Goal: Entertainment & Leisure: Consume media (video, audio)

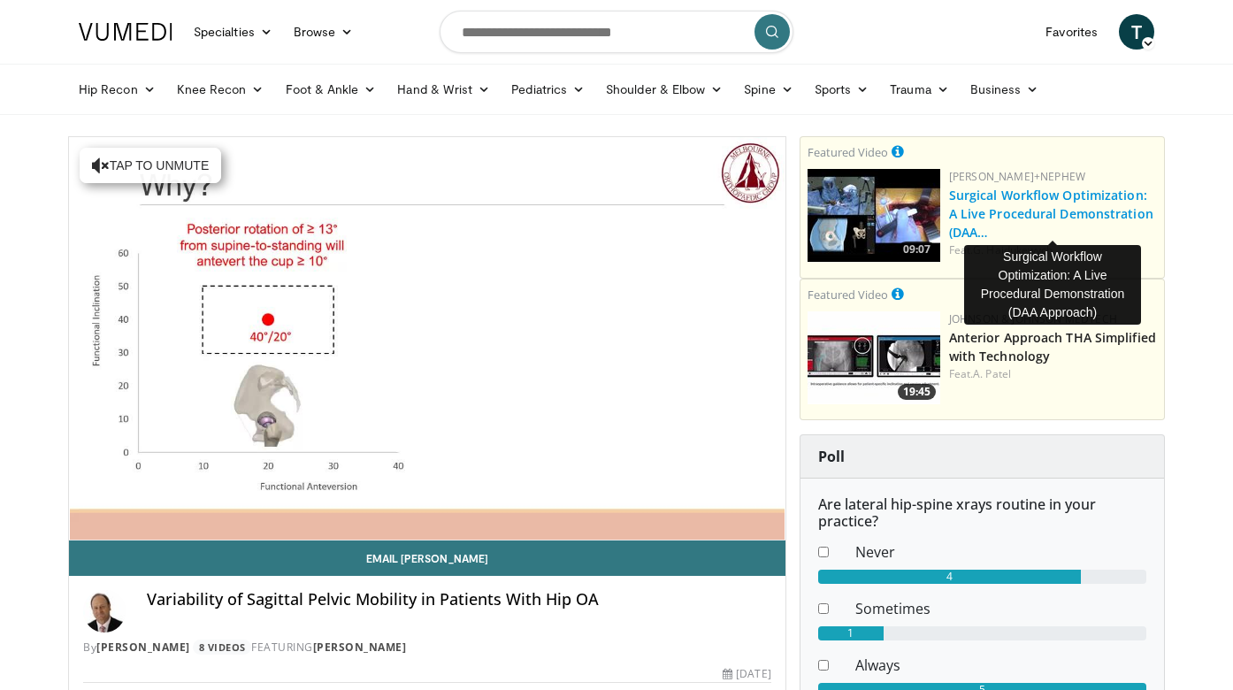
click at [967, 216] on link "Surgical Workflow Optimization: A Live Procedural Demonstration (DAA…" at bounding box center [1051, 214] width 204 height 54
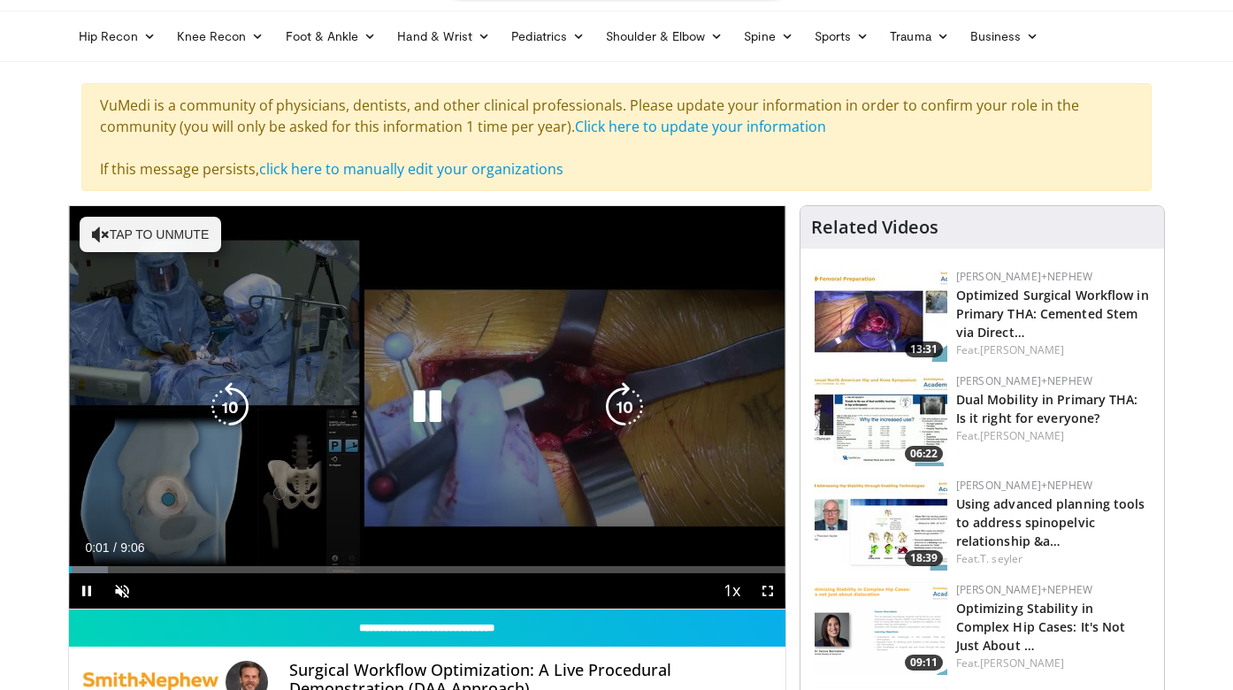
scroll to position [65, 0]
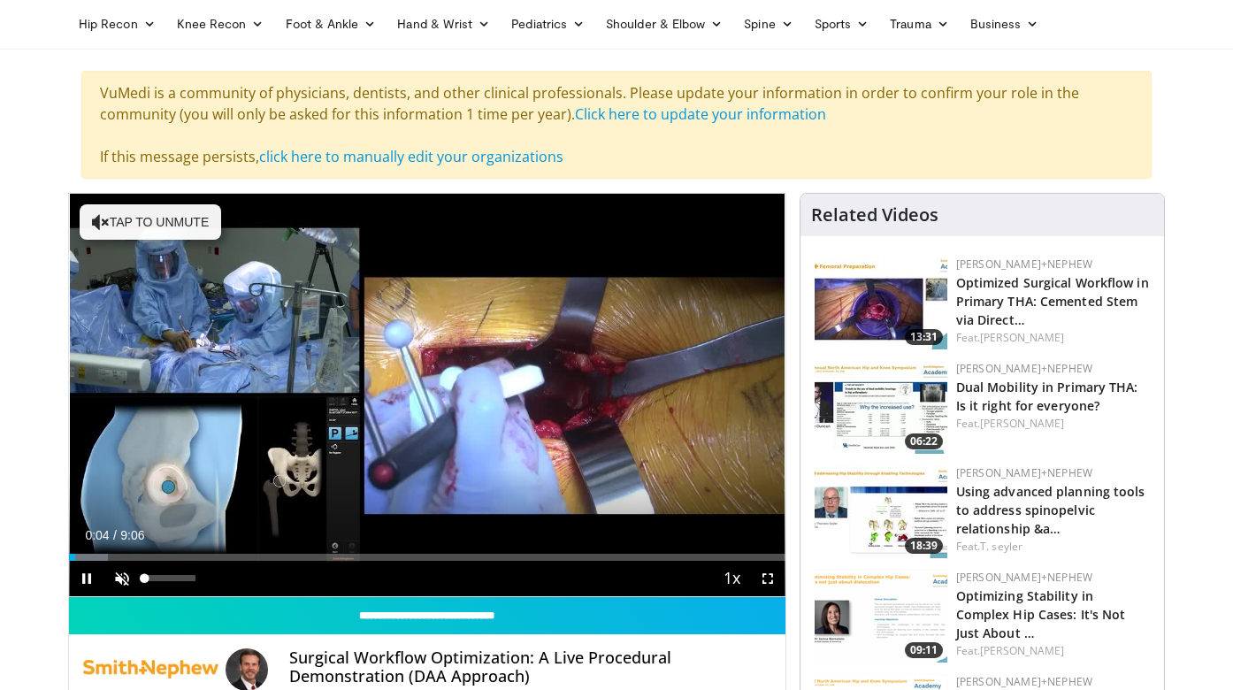
click at [116, 581] on span "Video Player" at bounding box center [121, 578] width 35 height 35
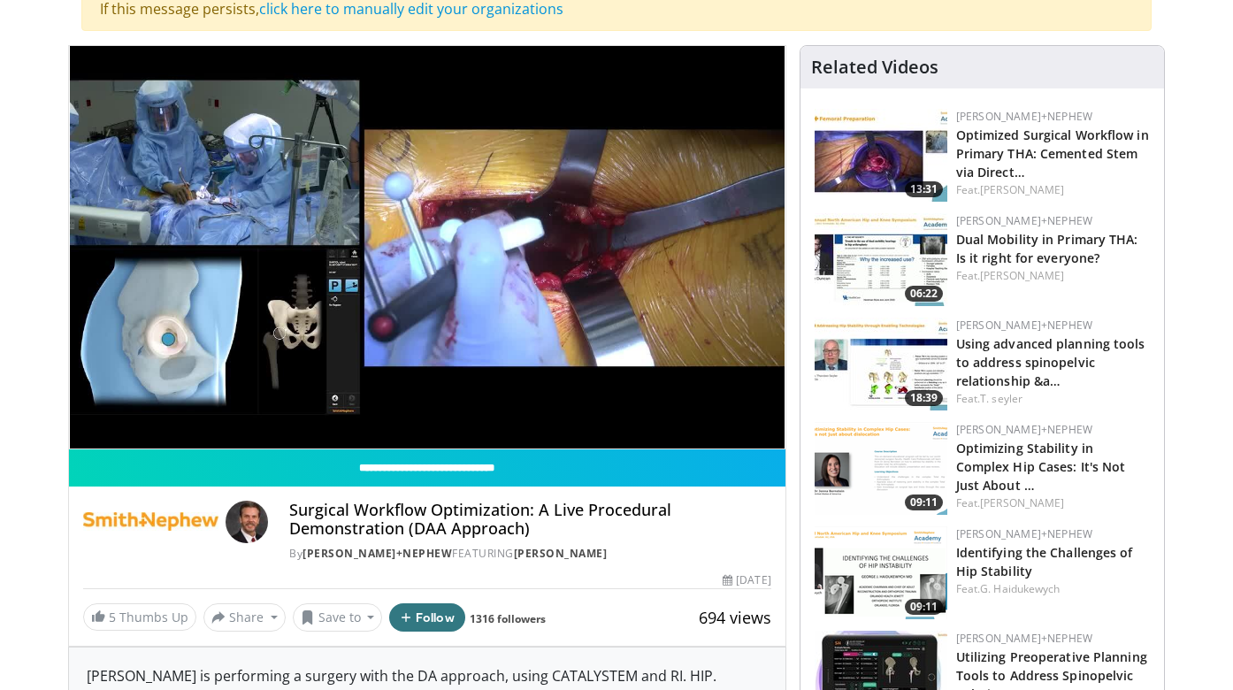
scroll to position [328, 0]
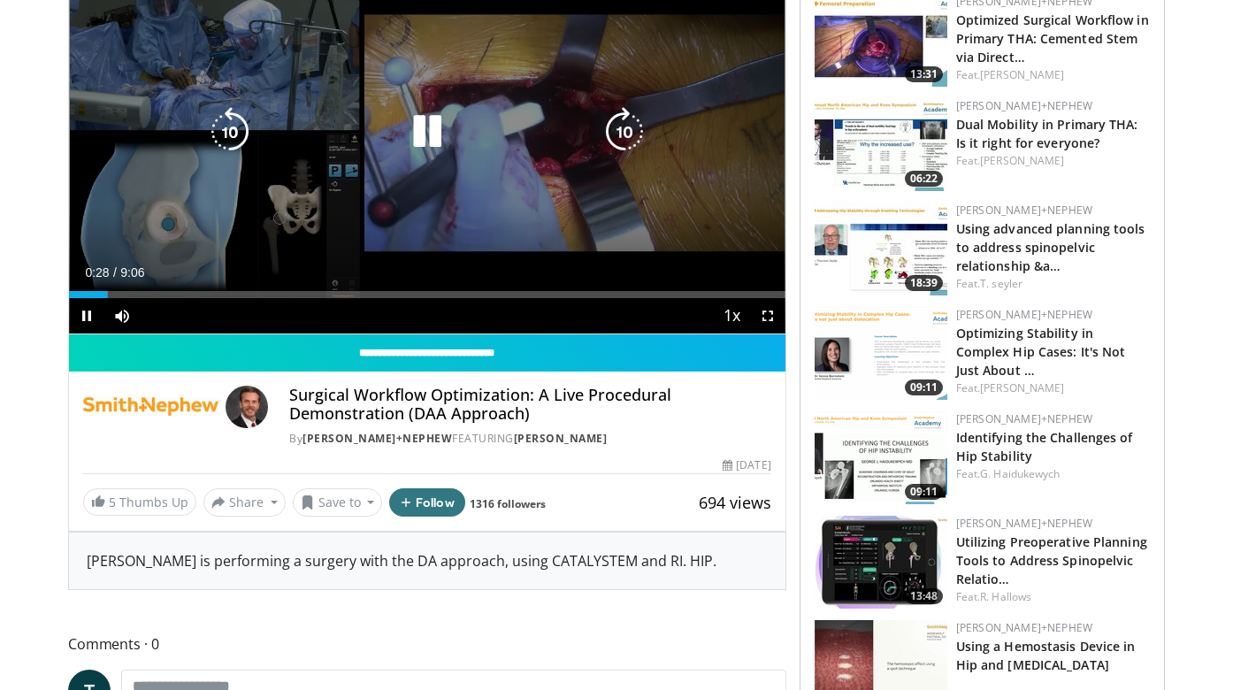
click at [426, 126] on icon "Video Player" at bounding box center [427, 132] width 50 height 50
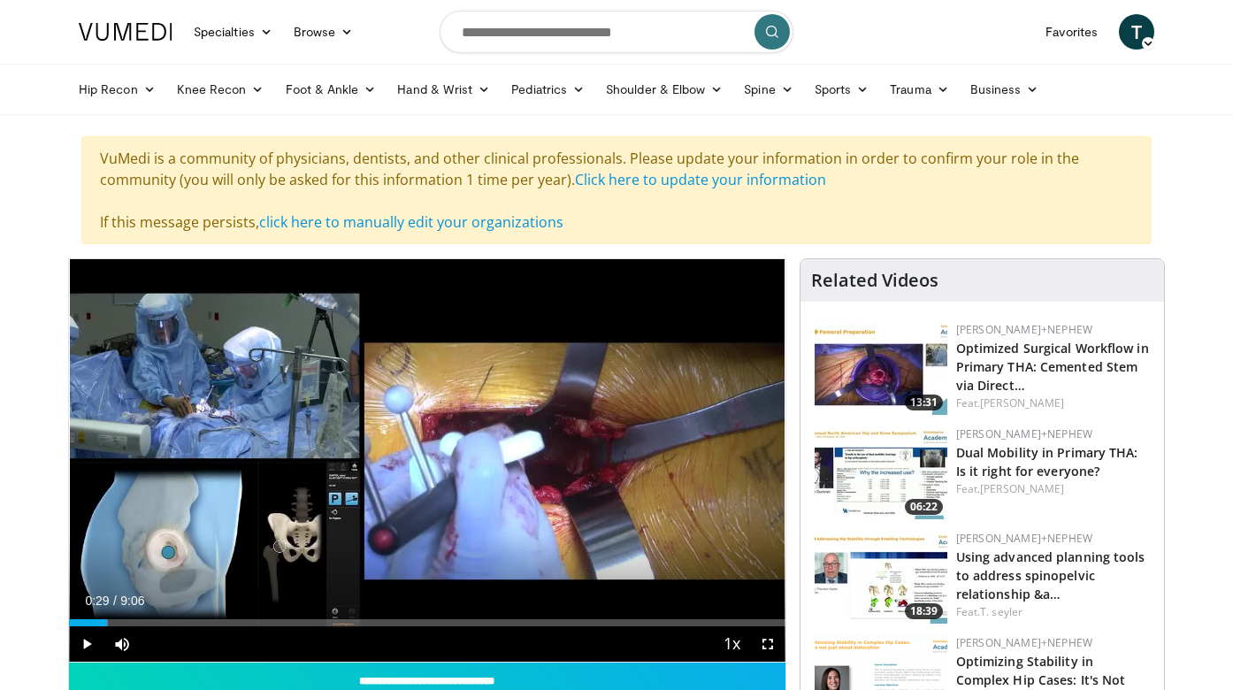
scroll to position [0, 0]
click at [85, 648] on span "Video Player" at bounding box center [86, 643] width 35 height 35
click at [770, 647] on span "Video Player" at bounding box center [767, 643] width 35 height 35
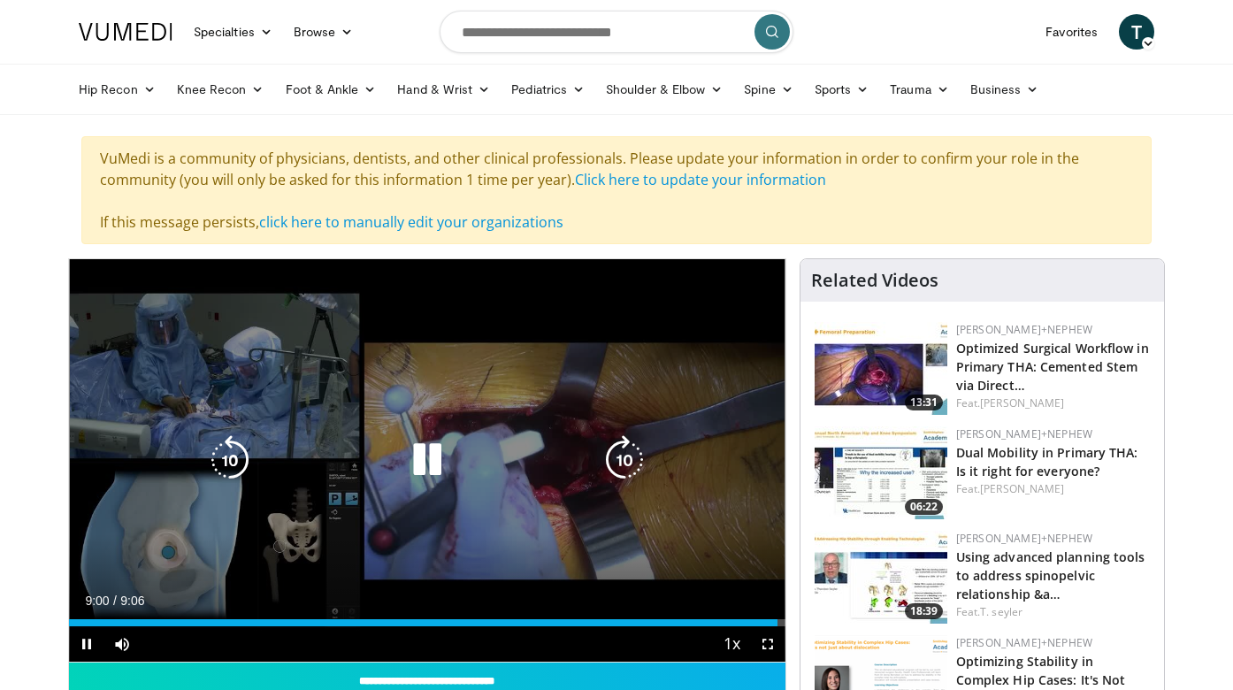
click at [426, 461] on icon "Video Player" at bounding box center [427, 460] width 50 height 50
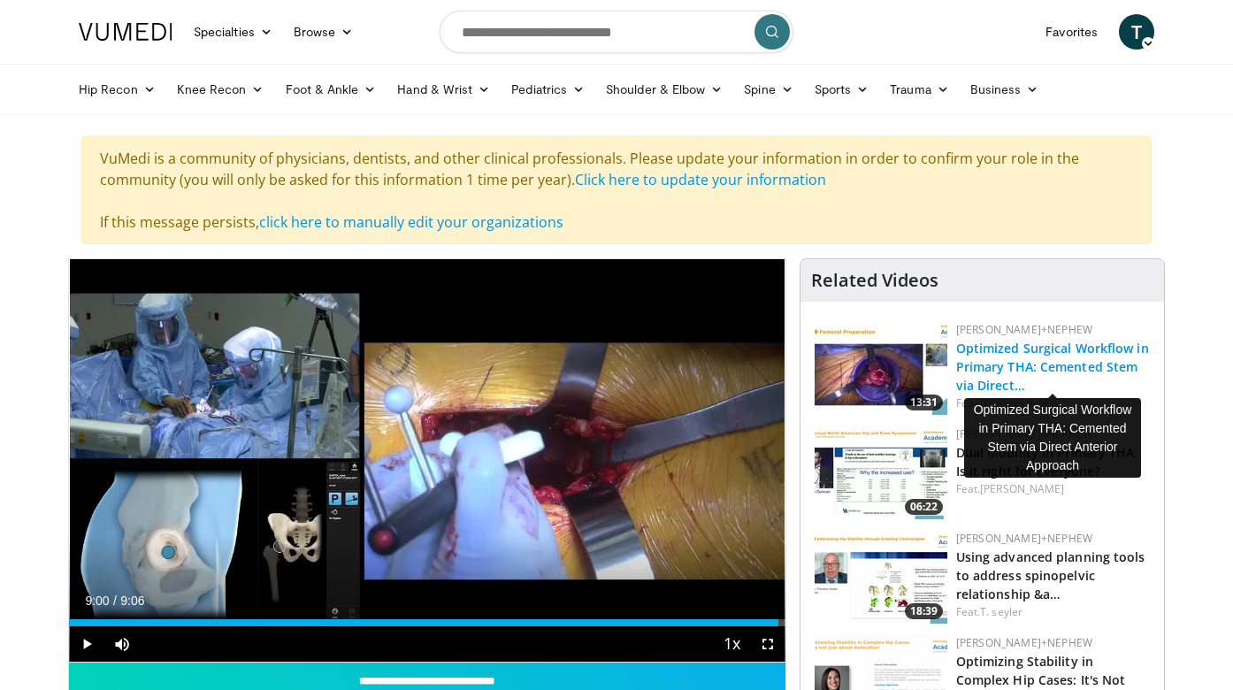
click at [1014, 349] on link "Optimized Surgical Workflow in Primary THA: Cemented Stem via Direct…" at bounding box center [1052, 367] width 193 height 54
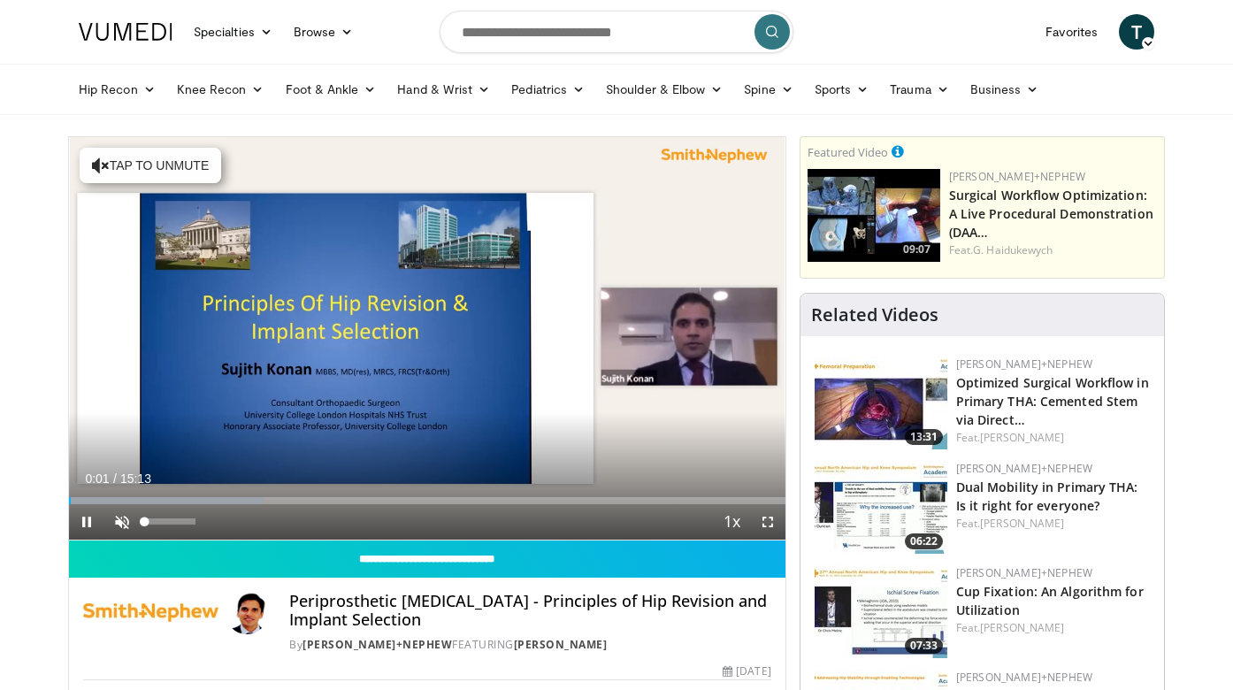
click at [117, 522] on span "Video Player" at bounding box center [121, 521] width 35 height 35
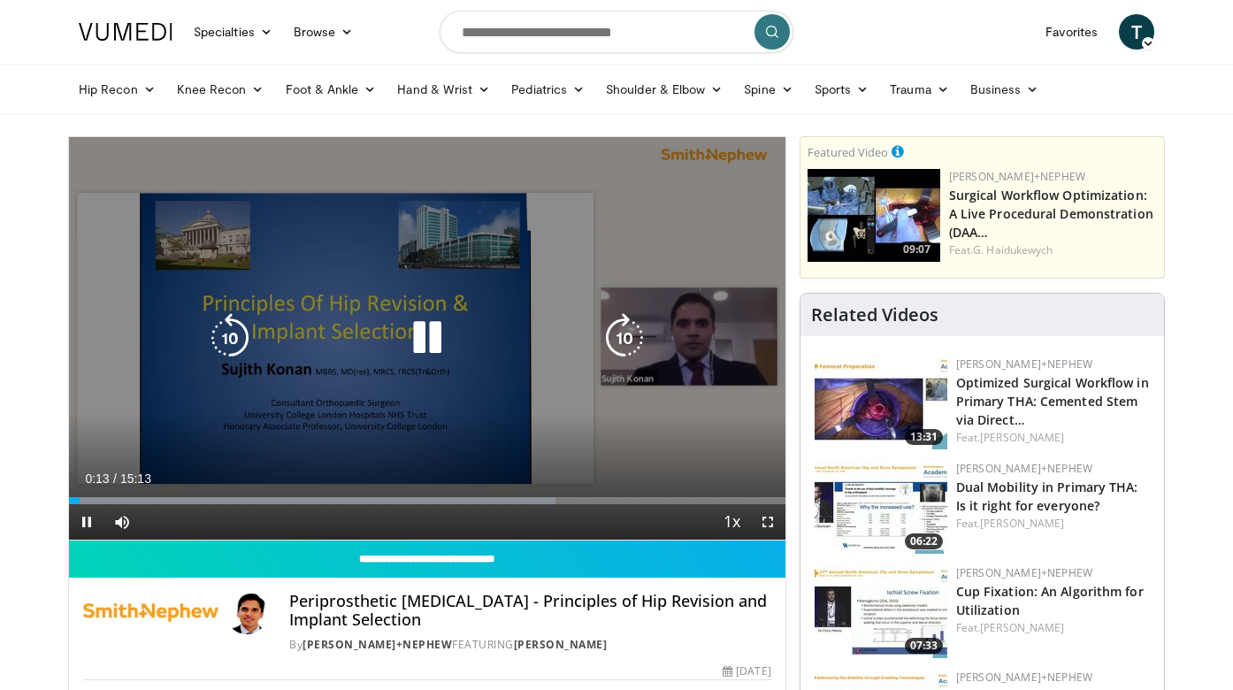
click at [424, 336] on icon "Video Player" at bounding box center [427, 338] width 50 height 50
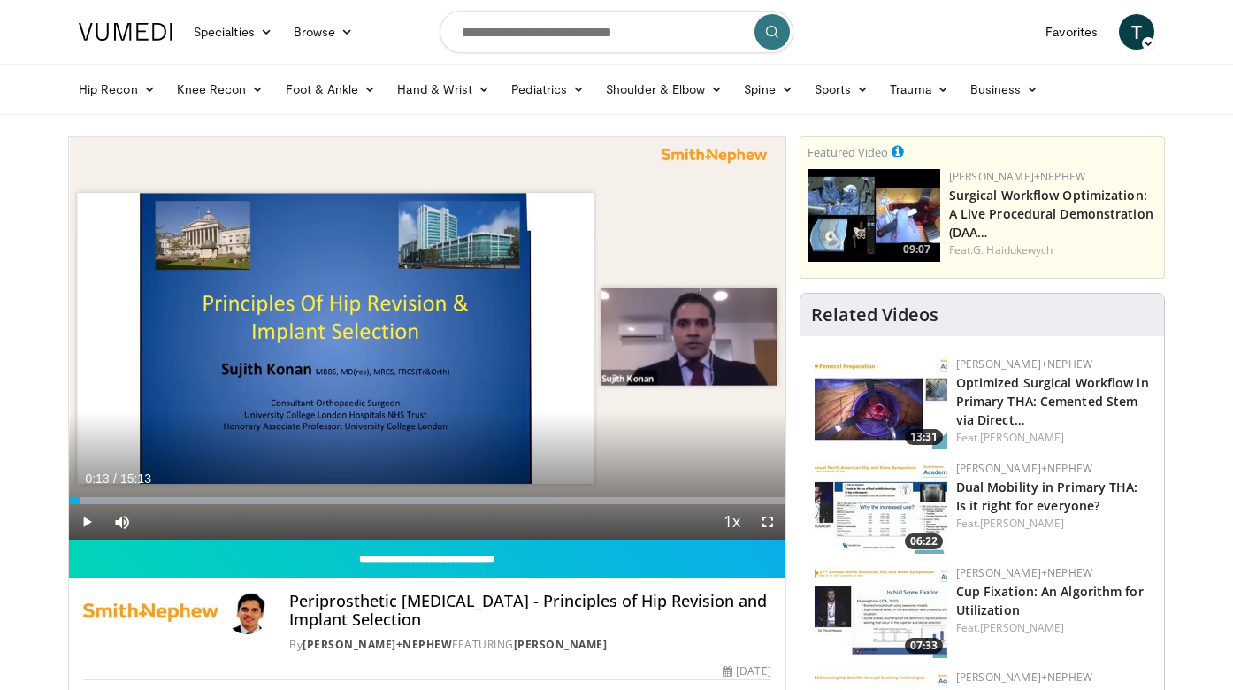
click at [815, 19] on nav "Specialties Adult & Family Medicine Allergy, Asthma, Immunology Anesthesiology …" at bounding box center [616, 32] width 1097 height 64
click at [825, 5] on nav "Specialties Adult & Family Medicine Allergy, Asthma, Immunology Anesthesiology …" at bounding box center [616, 32] width 1097 height 64
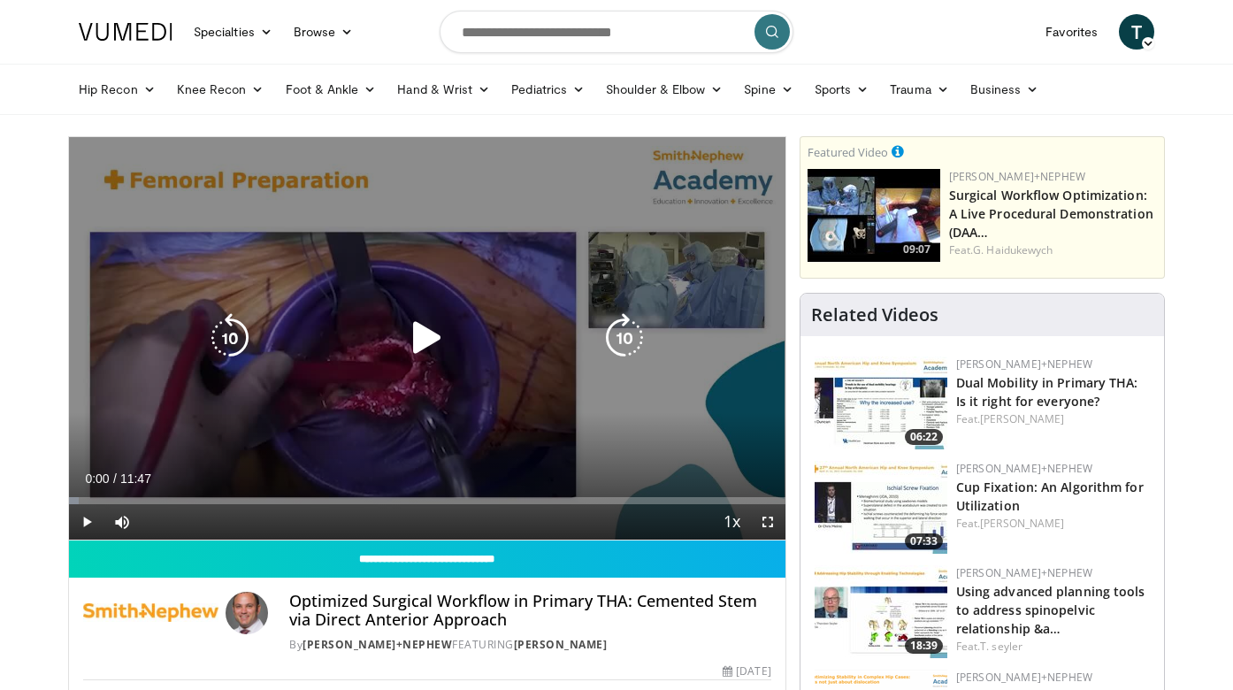
scroll to position [9, 0]
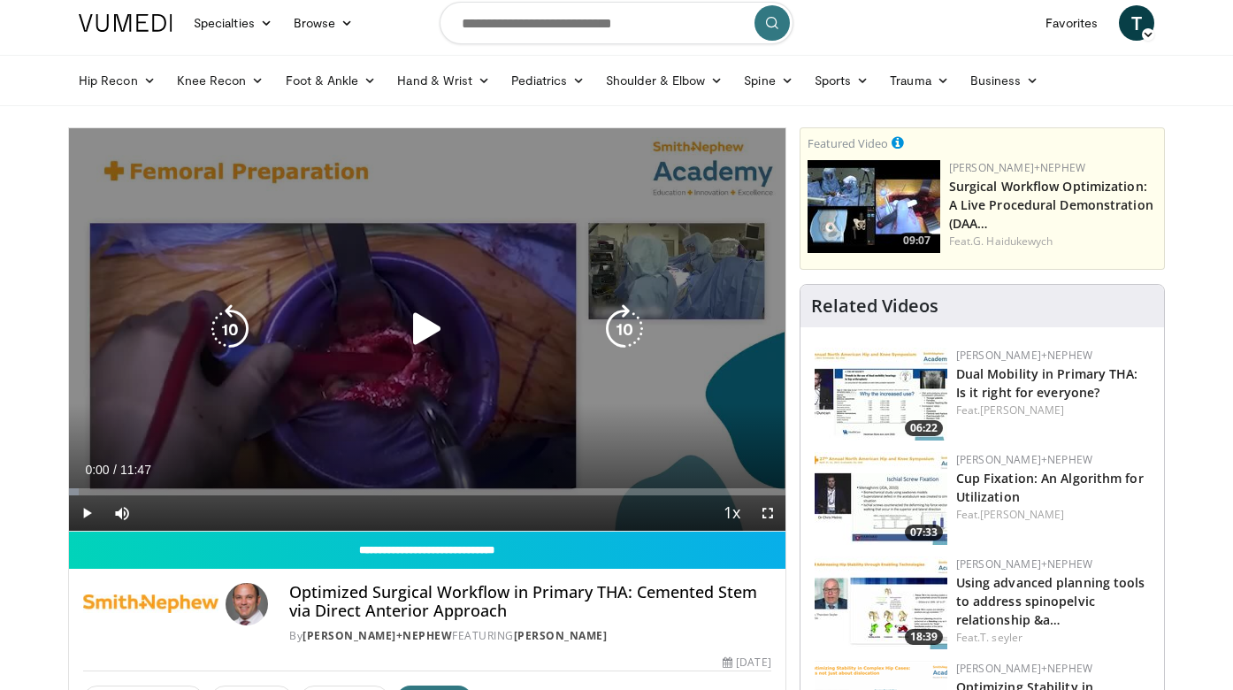
click at [429, 320] on icon "Video Player" at bounding box center [427, 329] width 50 height 50
click at [432, 323] on icon "Video Player" at bounding box center [427, 329] width 50 height 50
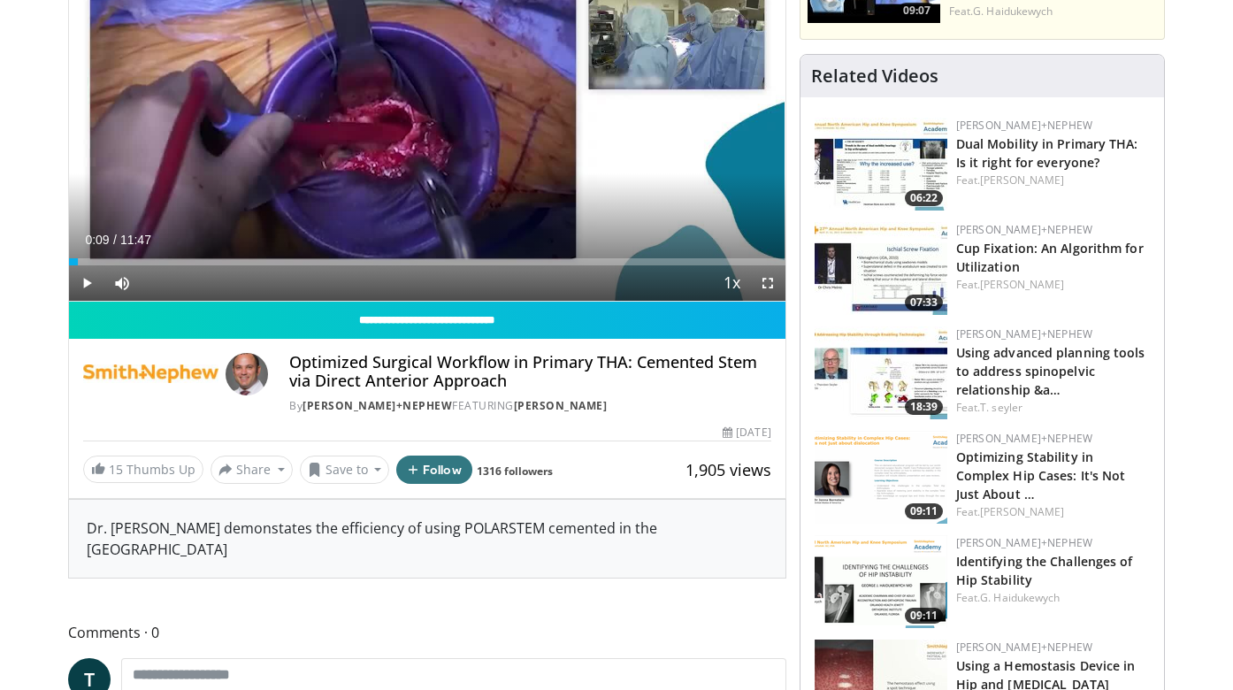
scroll to position [177, 0]
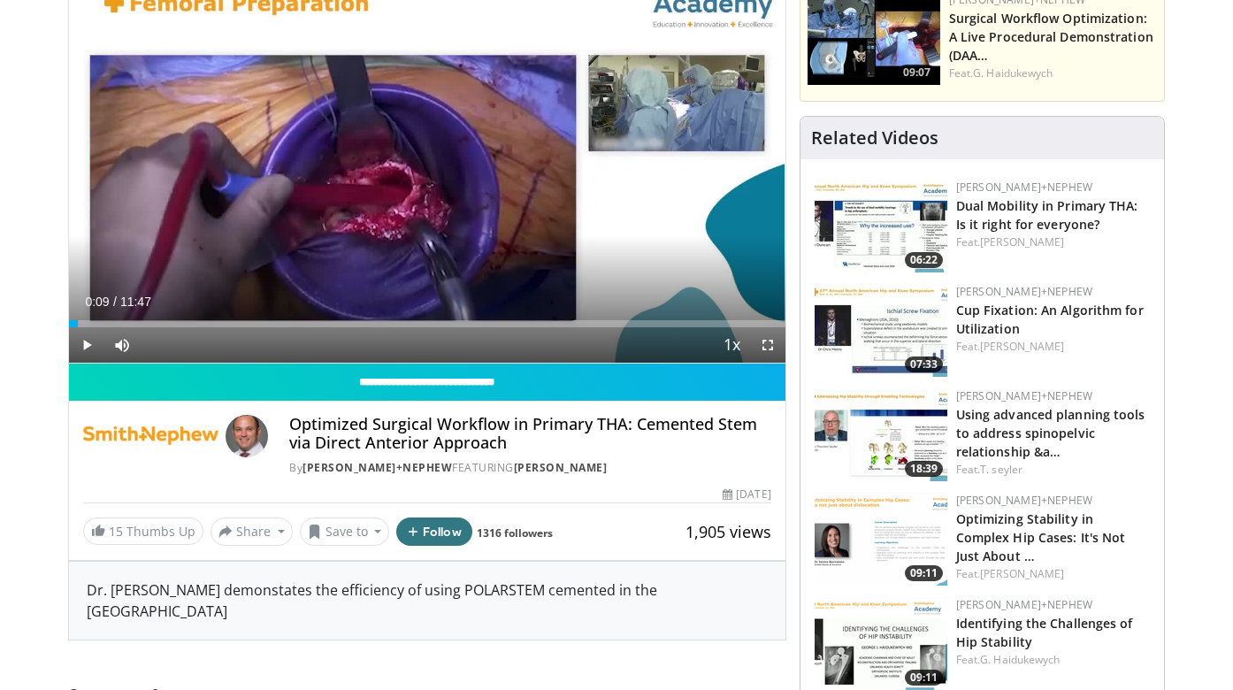
click at [87, 349] on span "Video Player" at bounding box center [86, 344] width 35 height 35
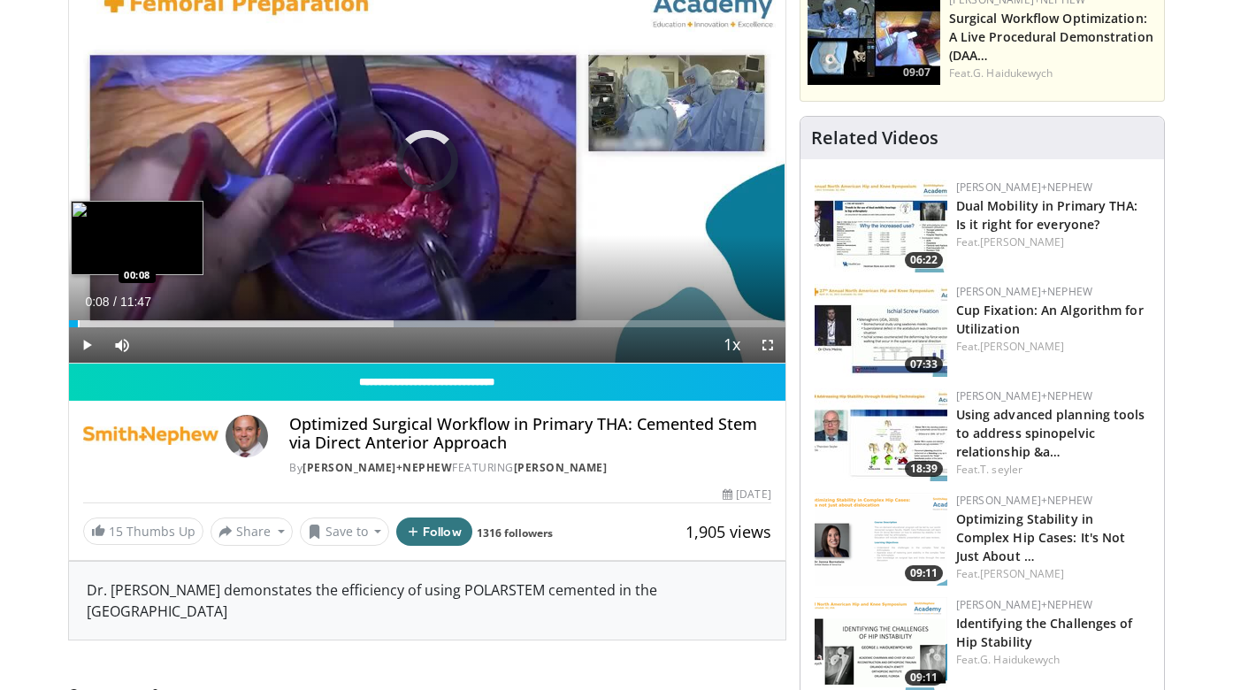
click at [78, 324] on div "Progress Bar" at bounding box center [79, 323] width 2 height 7
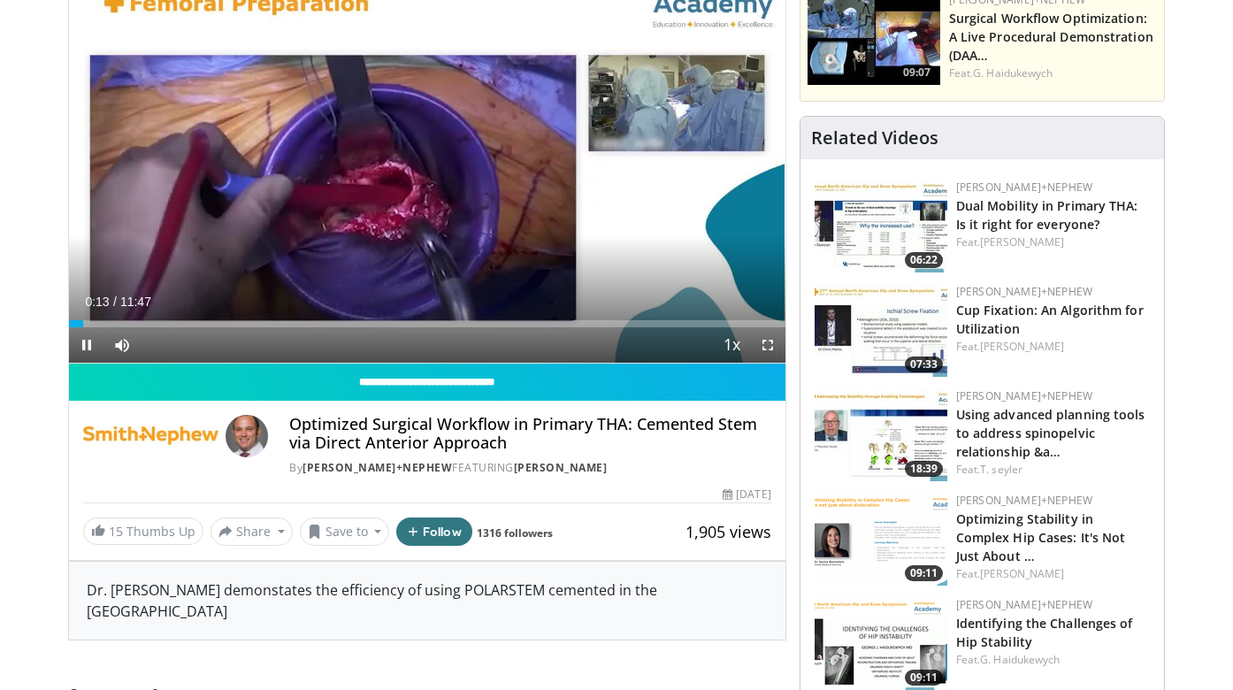
click at [768, 347] on span "Video Player" at bounding box center [767, 344] width 35 height 35
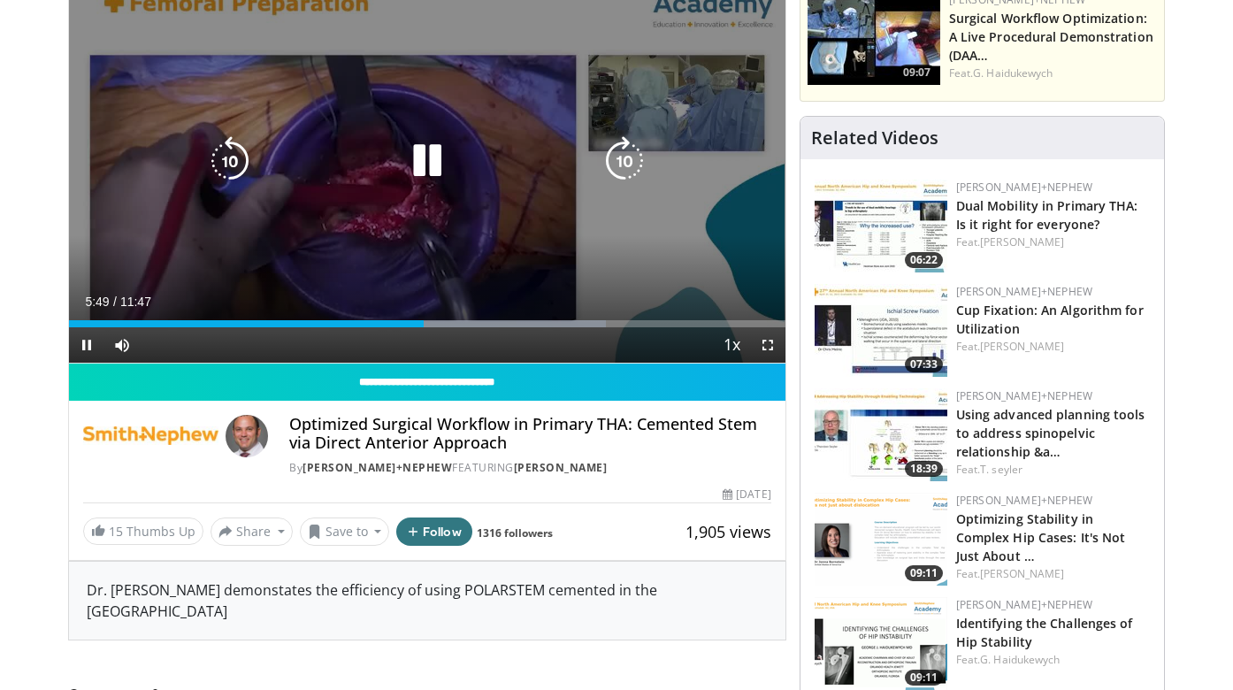
click at [418, 158] on icon "Video Player" at bounding box center [427, 161] width 50 height 50
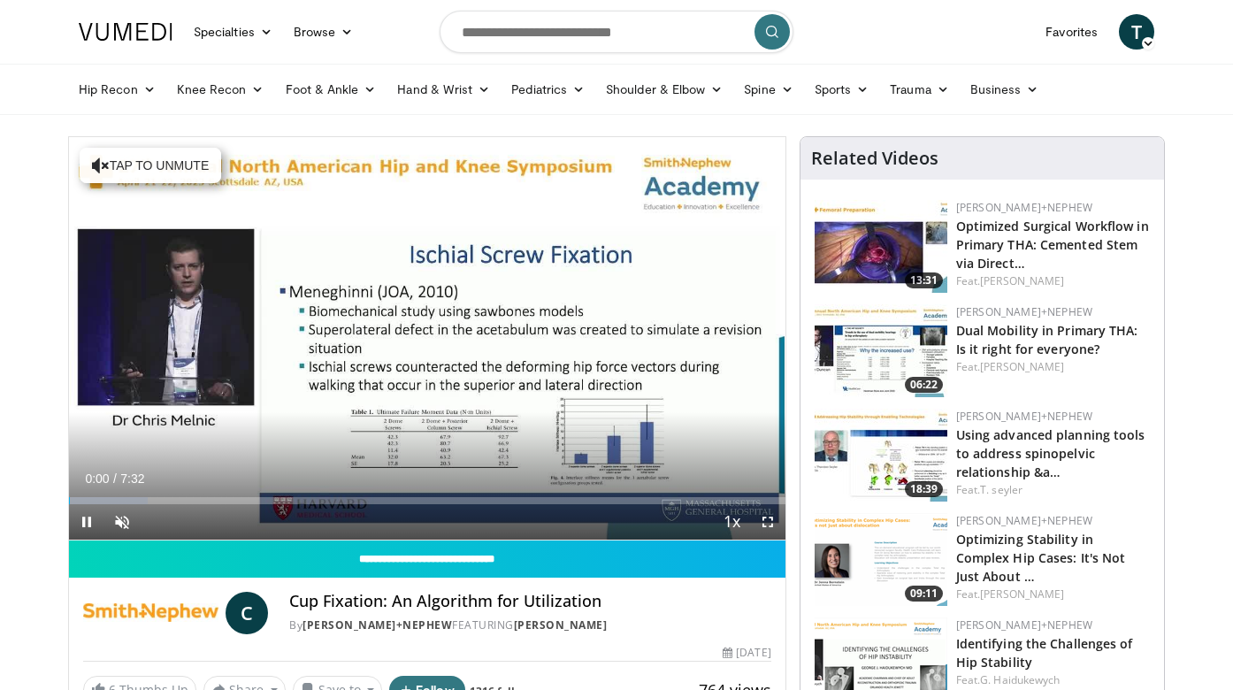
scroll to position [85, 0]
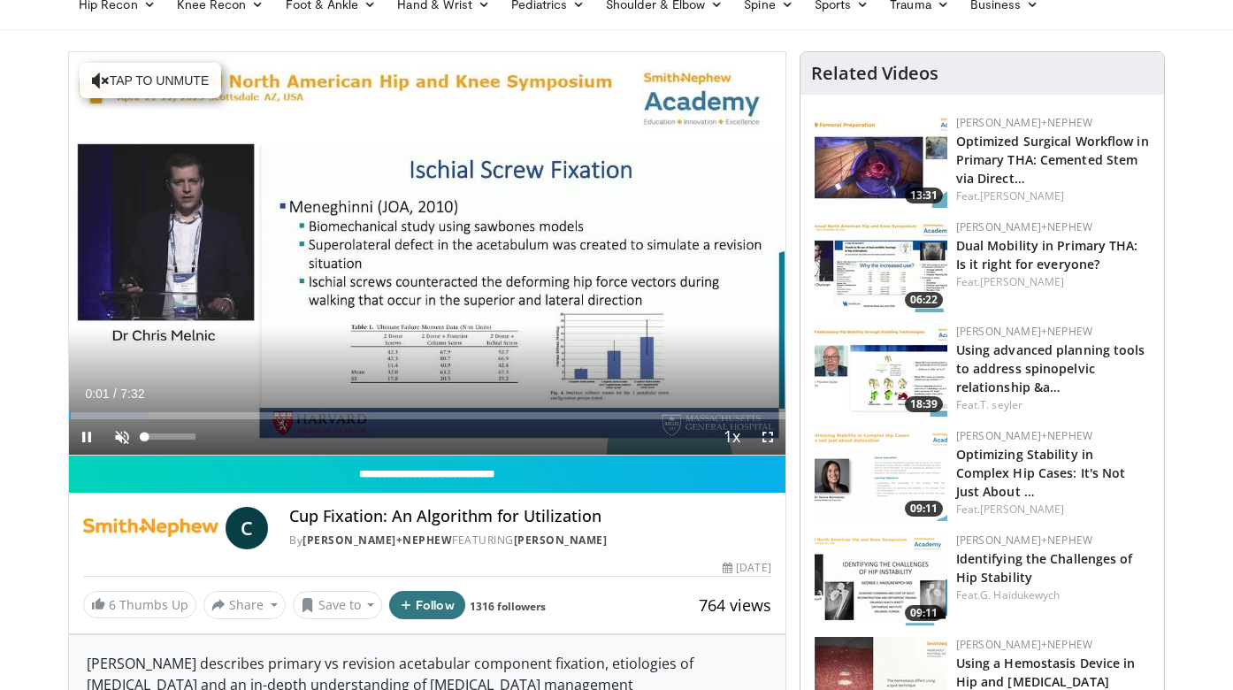
click at [126, 440] on span "Video Player" at bounding box center [121, 436] width 35 height 35
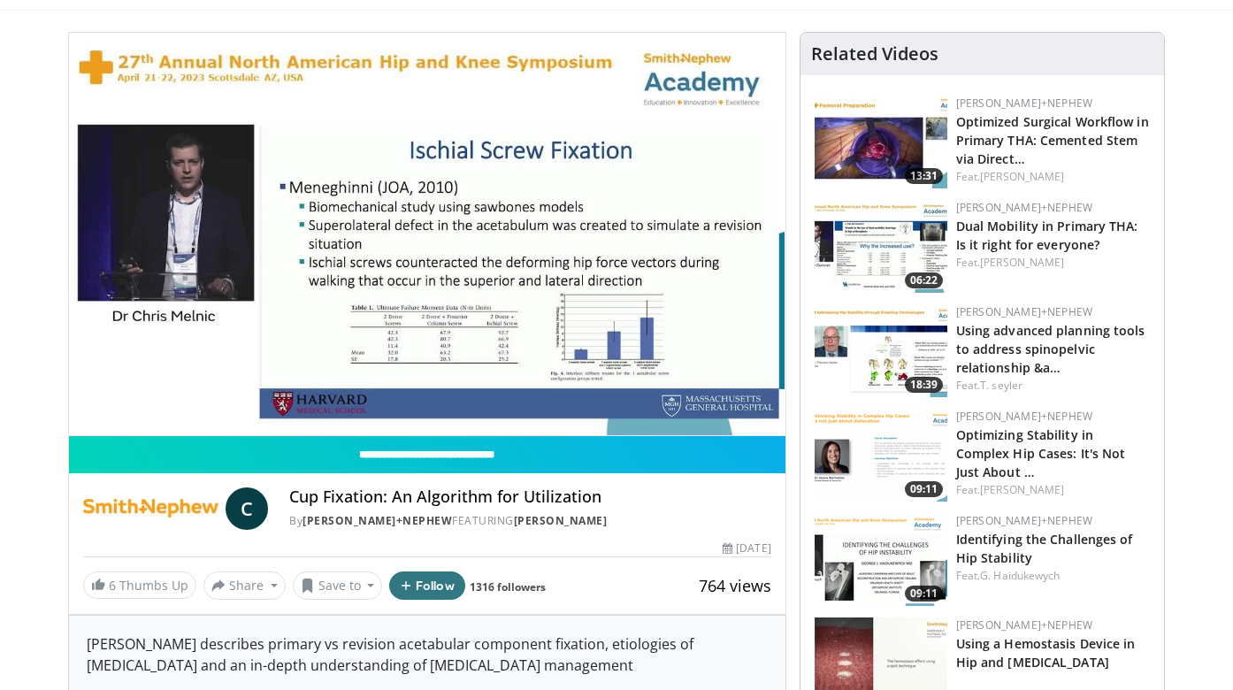
scroll to position [42, 0]
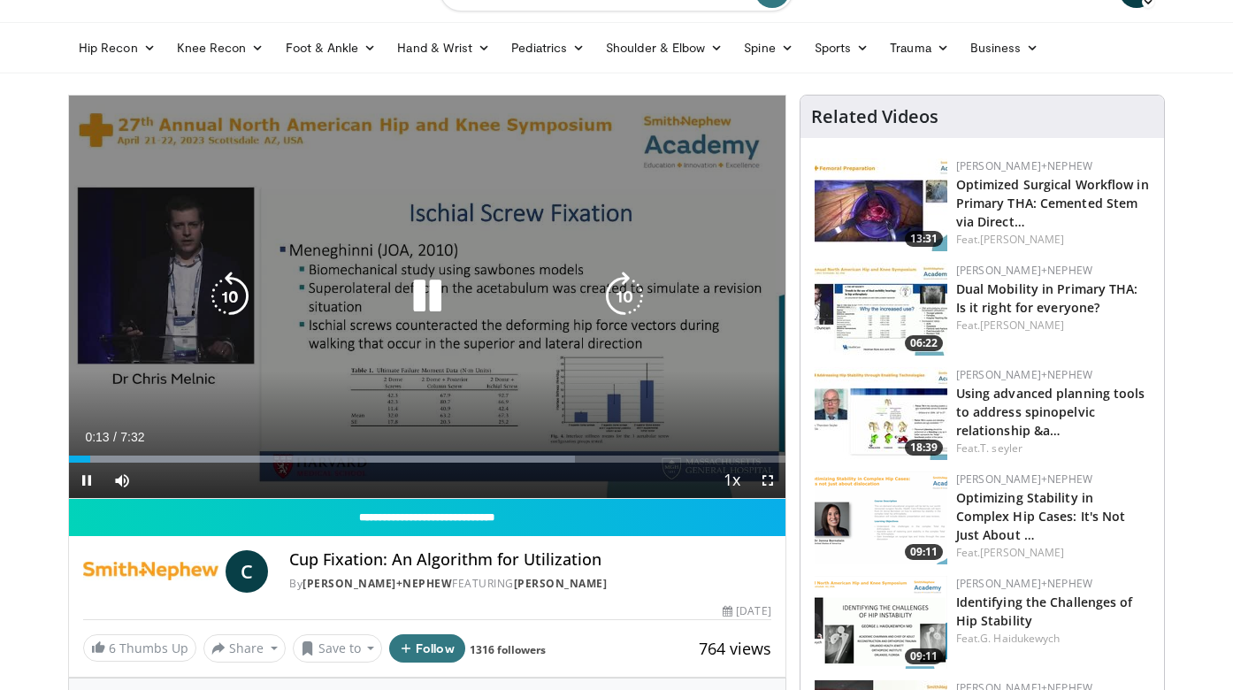
click at [230, 300] on icon "Video Player" at bounding box center [230, 297] width 50 height 50
click at [421, 285] on icon "Video Player" at bounding box center [427, 297] width 50 height 50
click at [421, 290] on icon "Video Player" at bounding box center [427, 297] width 50 height 50
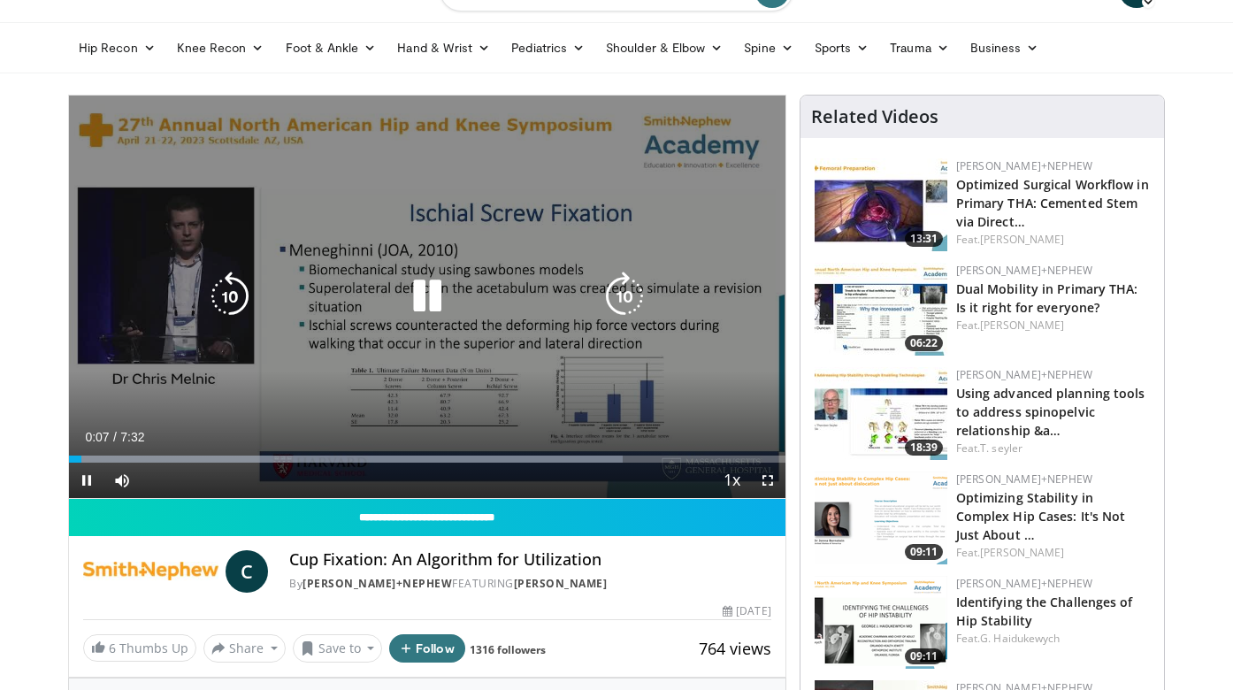
click at [421, 290] on icon "Video Player" at bounding box center [427, 297] width 50 height 50
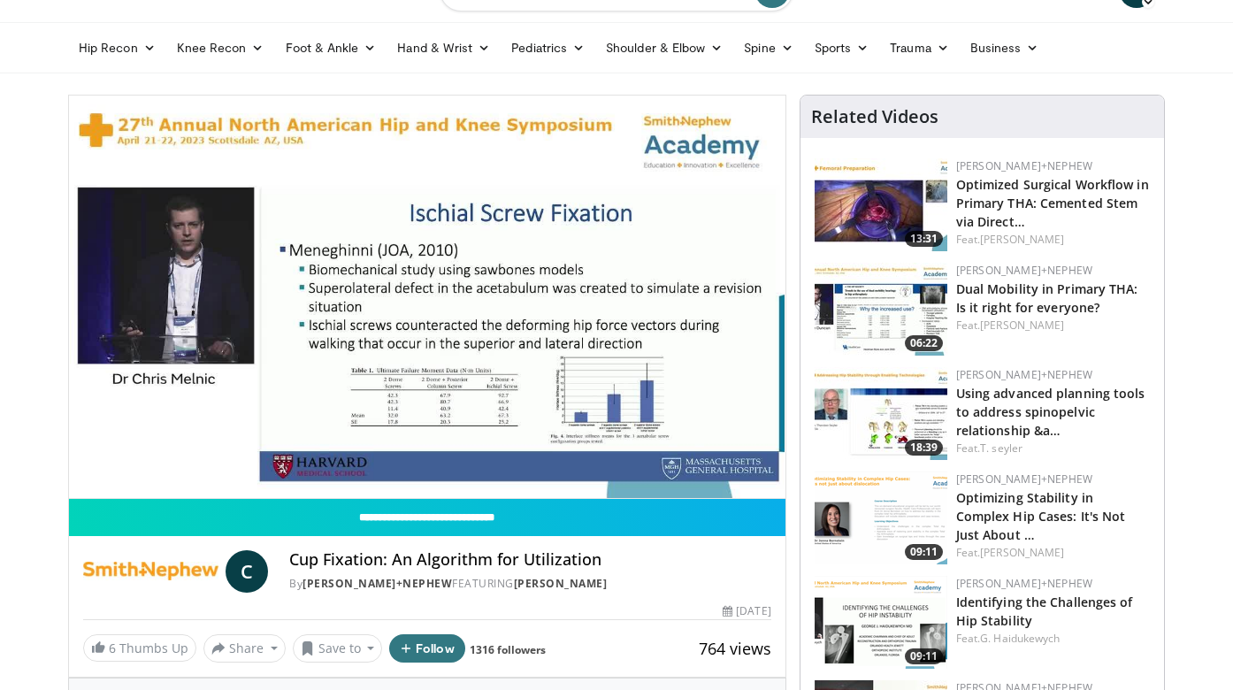
click at [421, 290] on div "10 seconds Tap to unmute" at bounding box center [427, 297] width 717 height 402
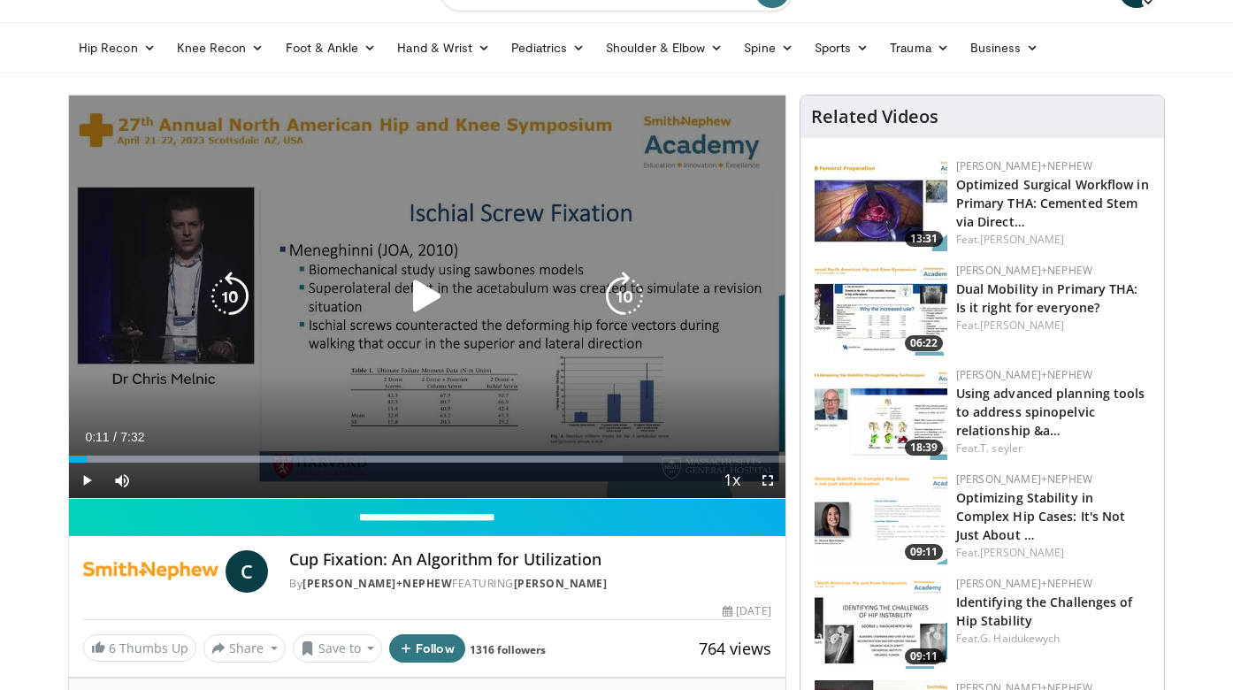
click at [421, 293] on icon "Video Player" at bounding box center [427, 297] width 50 height 50
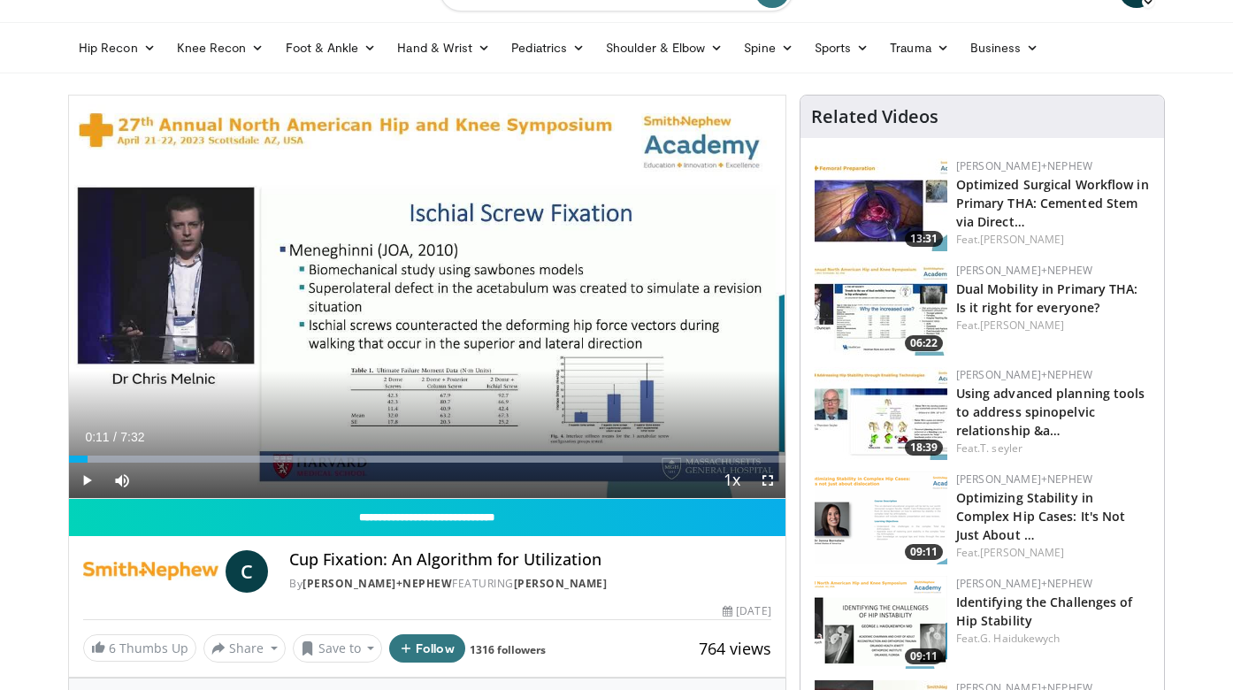
click at [769, 488] on span "Video Player" at bounding box center [767, 480] width 35 height 35
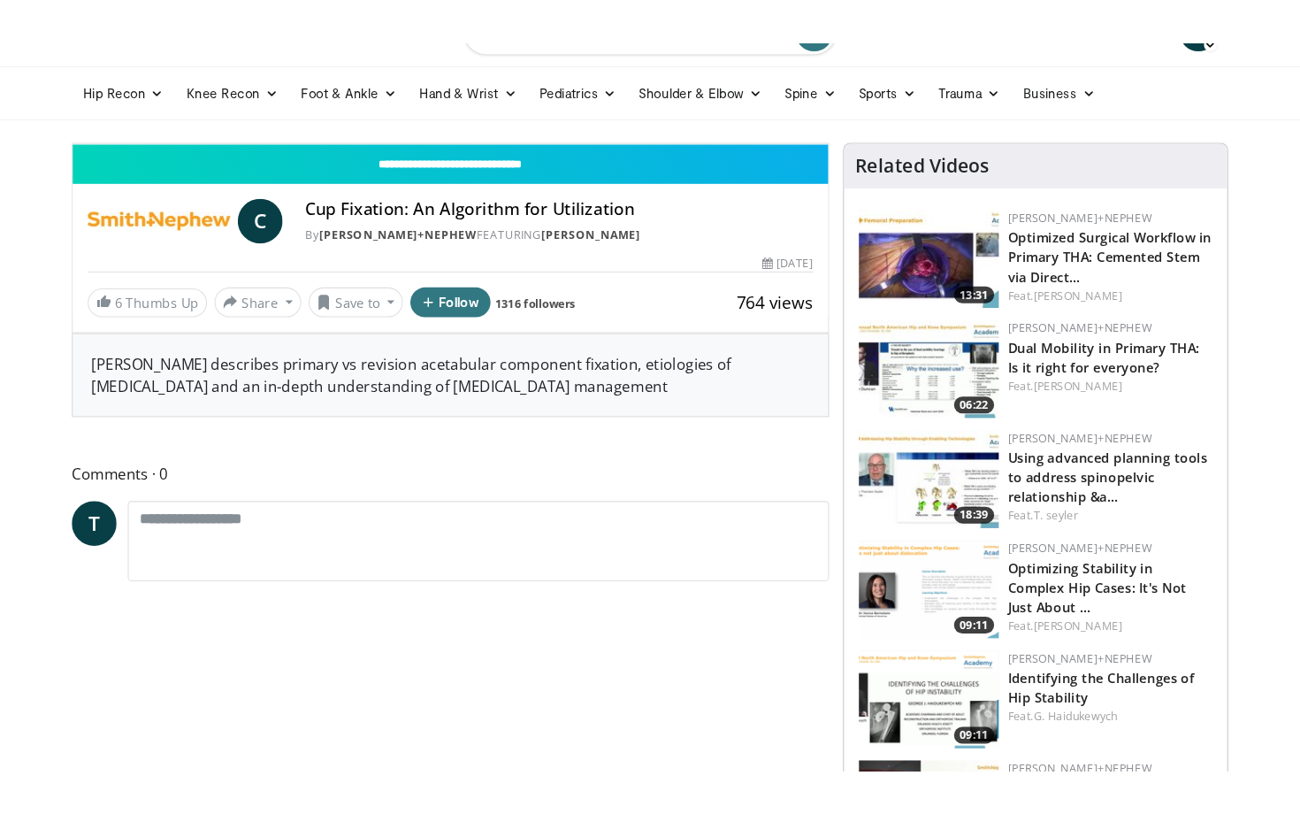
scroll to position [0, 0]
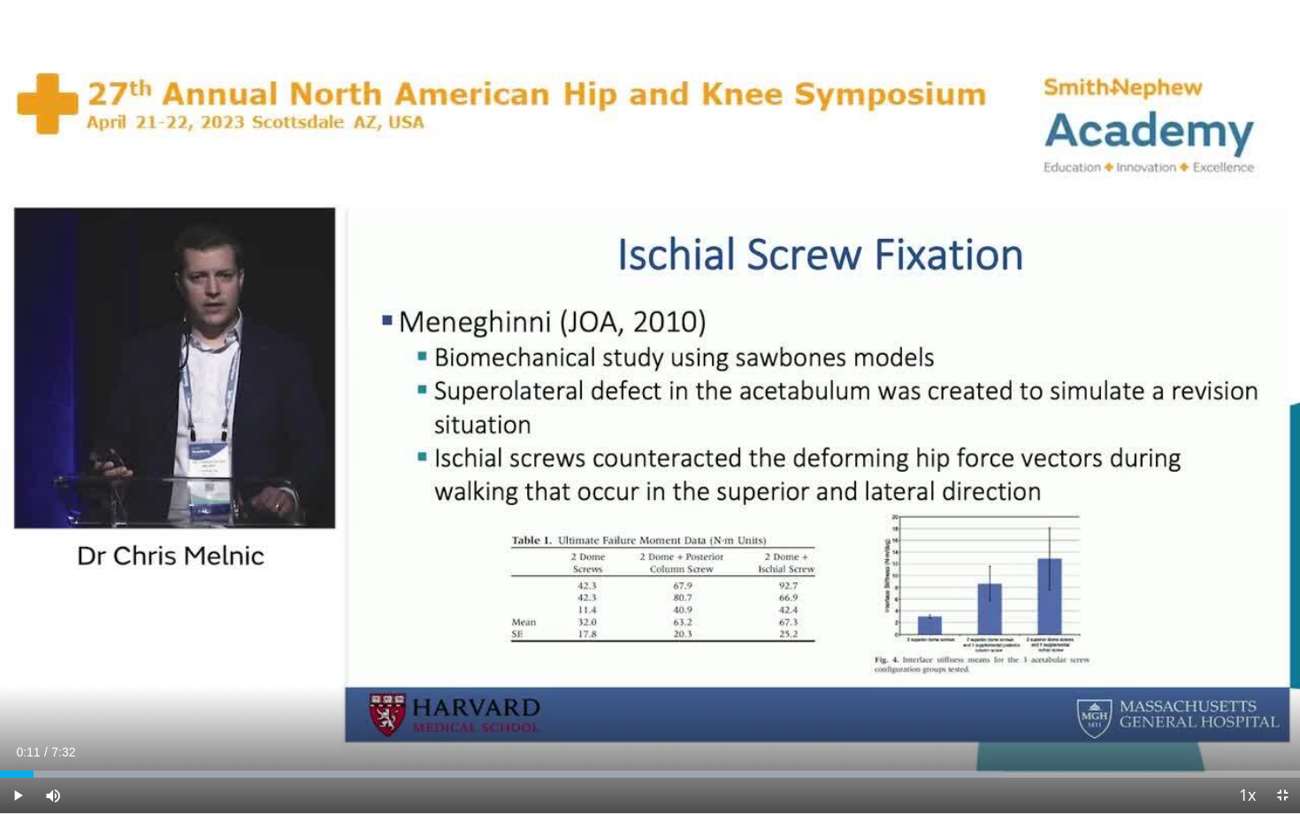
click at [23, 689] on span "Video Player" at bounding box center [17, 795] width 35 height 35
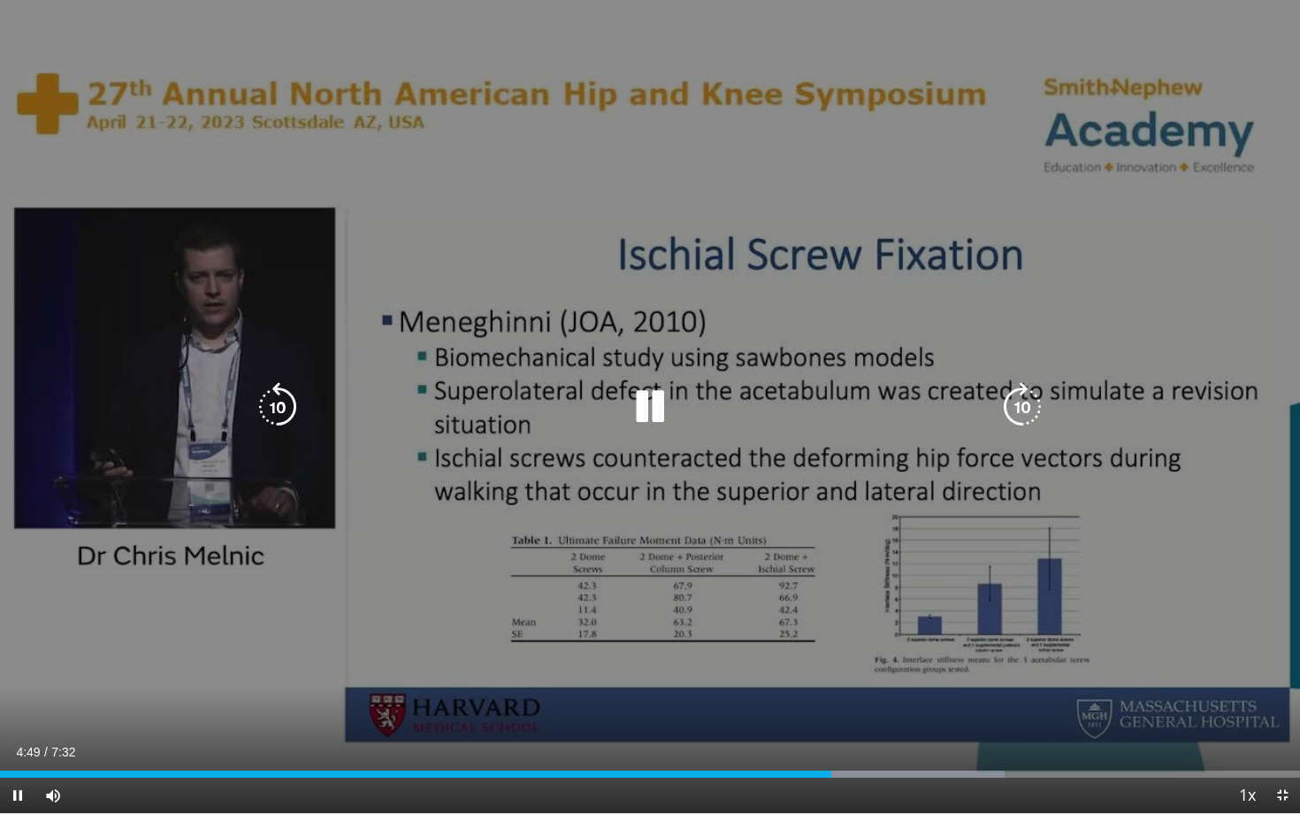
click at [644, 407] on icon "Video Player" at bounding box center [650, 407] width 50 height 50
click at [653, 409] on icon "Video Player" at bounding box center [650, 407] width 50 height 50
click at [640, 408] on icon "Video Player" at bounding box center [650, 407] width 50 height 50
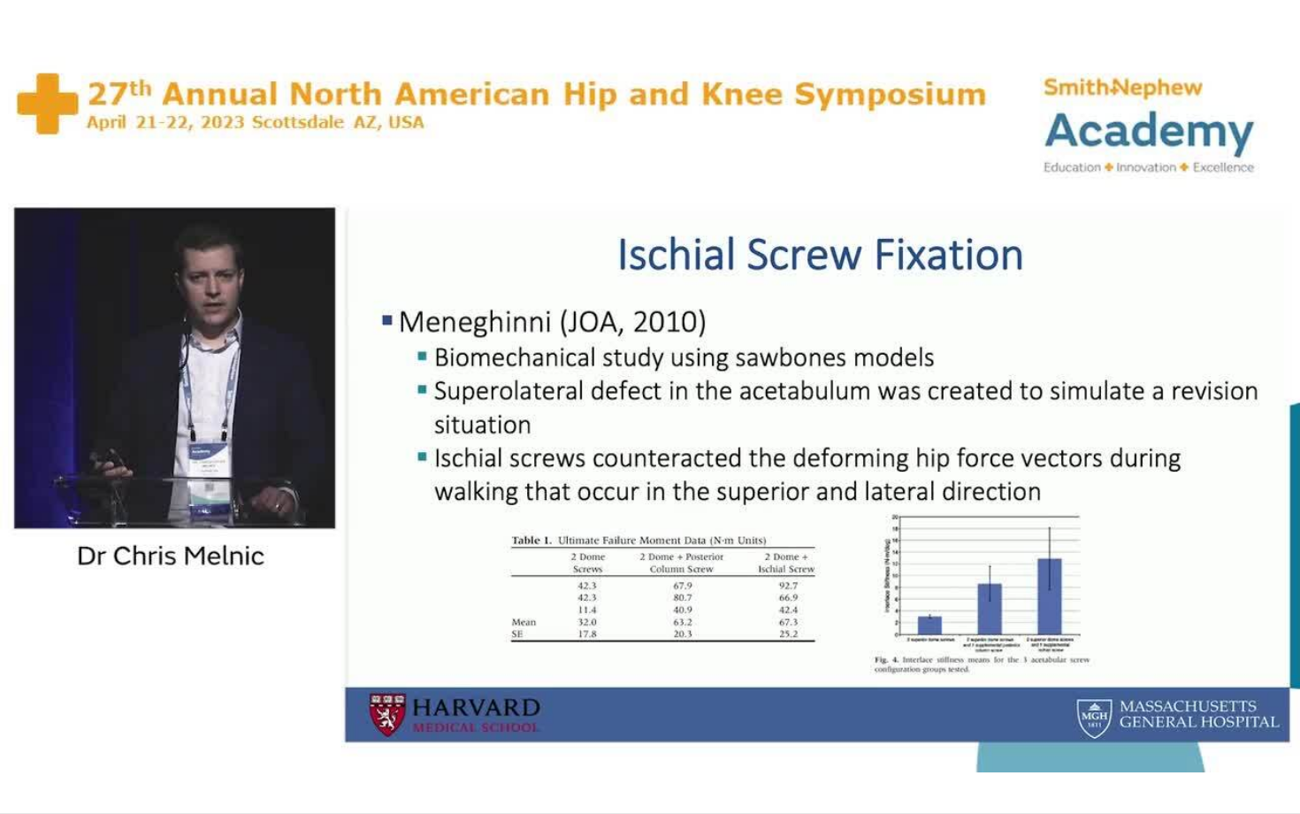
click at [640, 408] on div "10 seconds Tap to unmute" at bounding box center [650, 406] width 1300 height 813
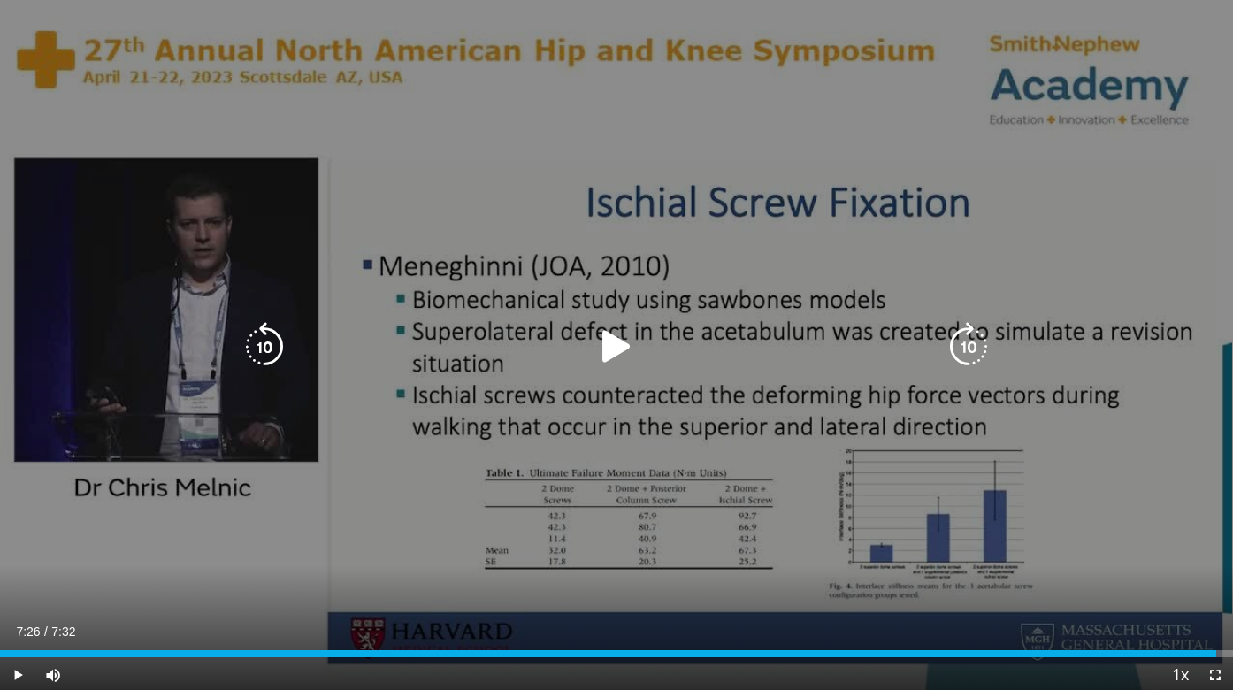
scroll to position [356, 0]
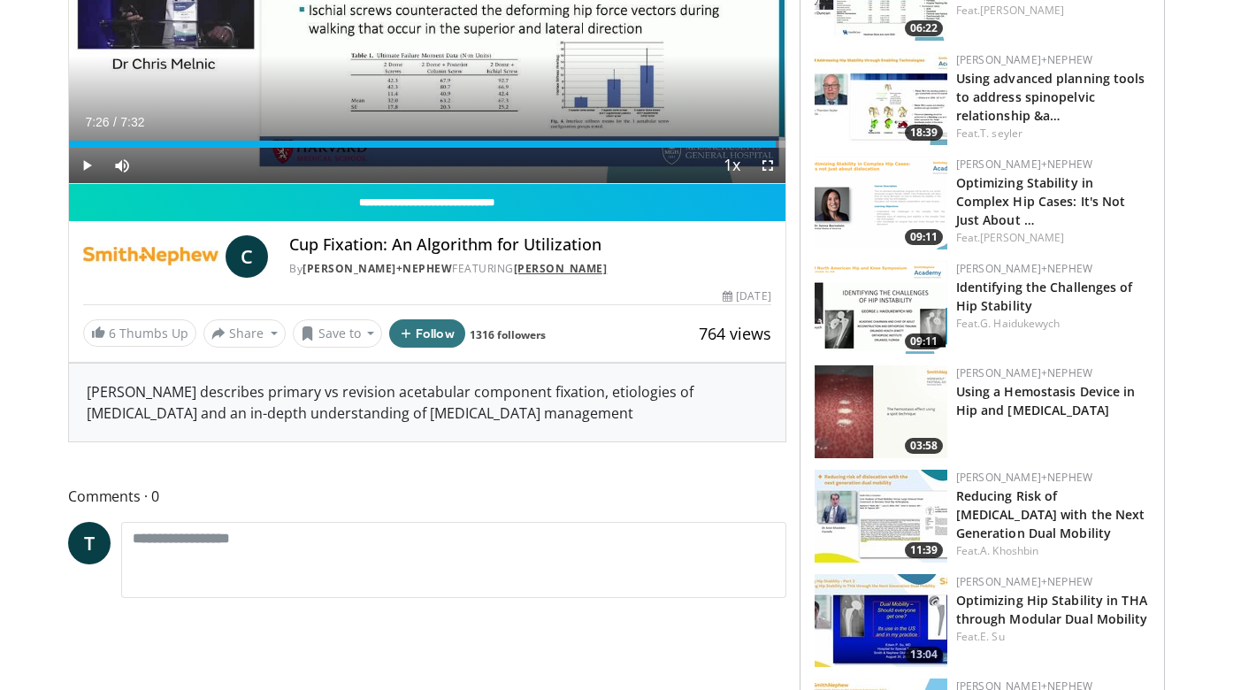
click at [514, 267] on link "[PERSON_NAME]" at bounding box center [561, 268] width 94 height 15
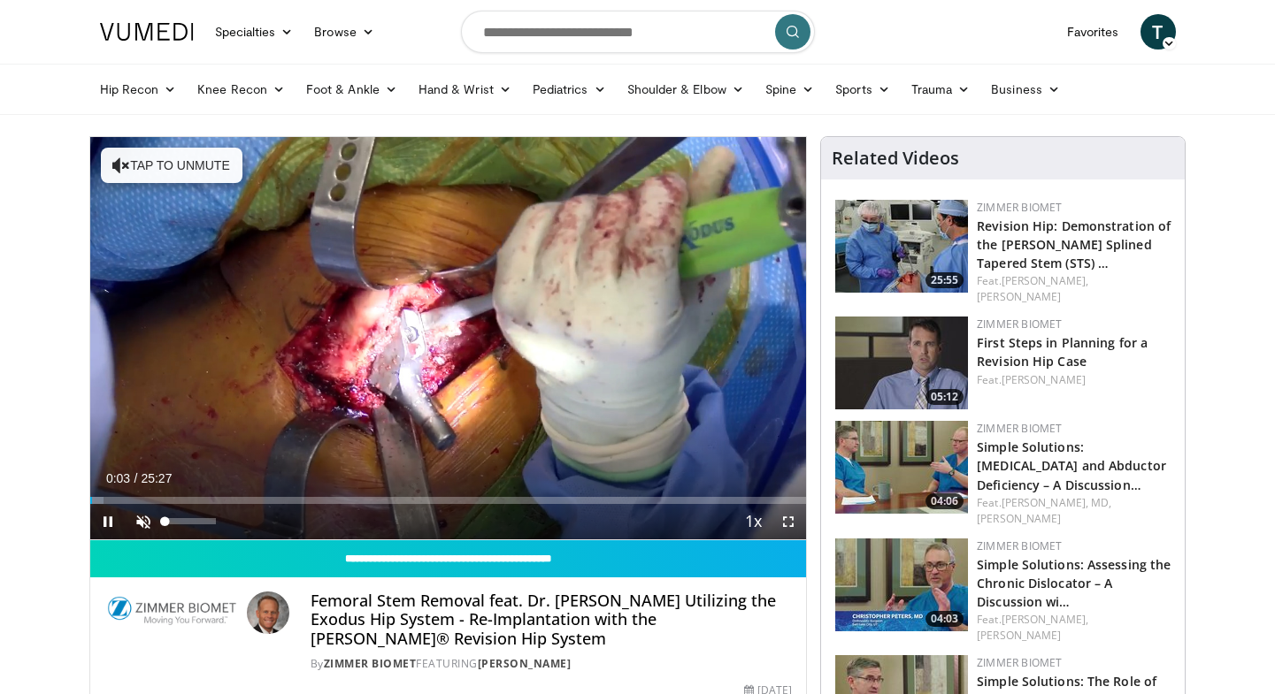
click at [142, 518] on span "Video Player" at bounding box center [143, 521] width 35 height 35
click at [786, 522] on span "Video Player" at bounding box center [787, 521] width 35 height 35
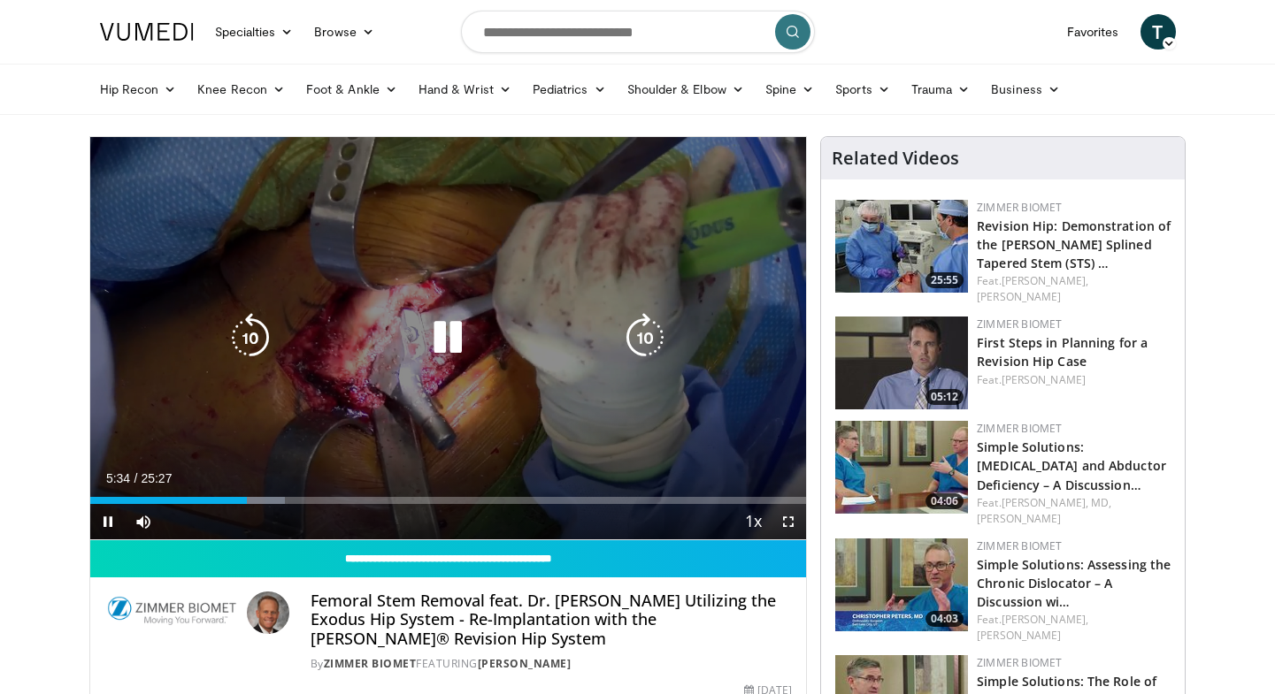
click at [441, 343] on icon "Video Player" at bounding box center [448, 338] width 50 height 50
